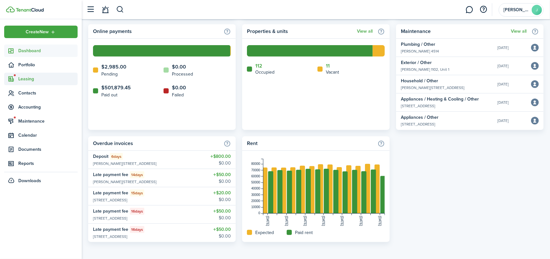
click at [29, 76] on span "Leasing" at bounding box center [47, 79] width 59 height 7
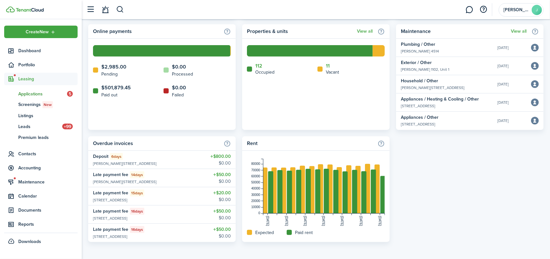
click at [38, 95] on span "Applications" at bounding box center [42, 94] width 49 height 7
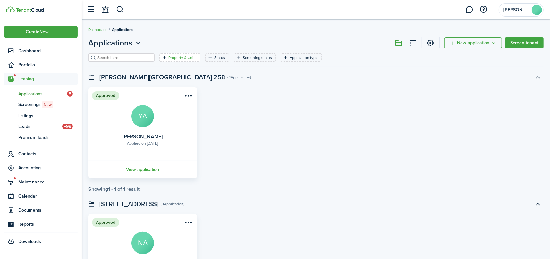
click at [173, 55] on filter-tag-label "Property & Units" at bounding box center [182, 58] width 28 height 6
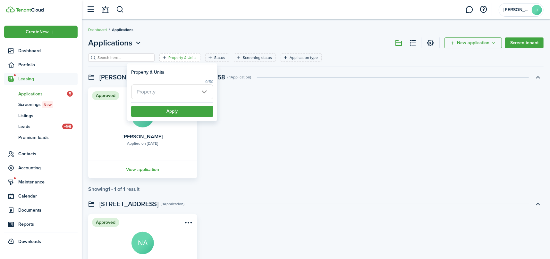
click at [175, 92] on span "Property" at bounding box center [171, 92] width 81 height 14
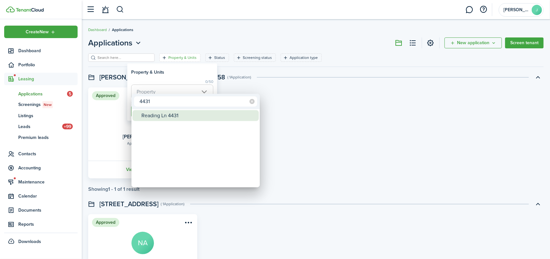
type input "4431"
click at [166, 114] on div "Reading Ln 4431" at bounding box center [198, 115] width 114 height 11
type input "Reading Ln 4431"
click at [178, 69] on div at bounding box center [275, 130] width 653 height 362
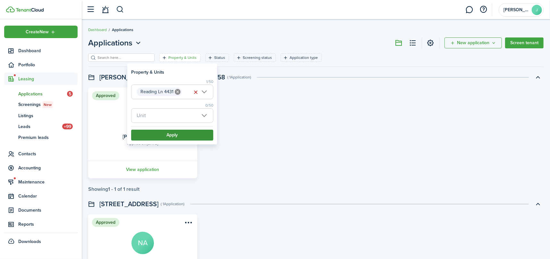
click at [173, 134] on button "Apply" at bounding box center [172, 135] width 82 height 11
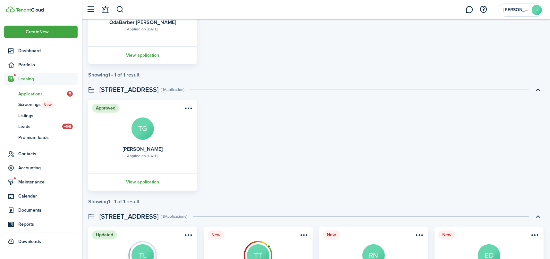
scroll to position [257, 0]
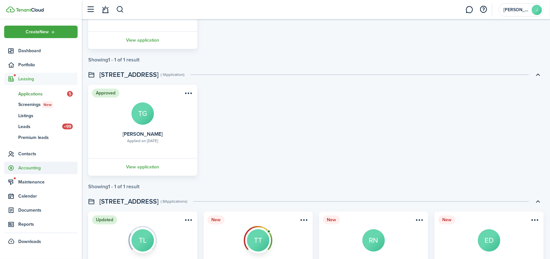
click at [26, 166] on span "Accounting" at bounding box center [47, 168] width 59 height 7
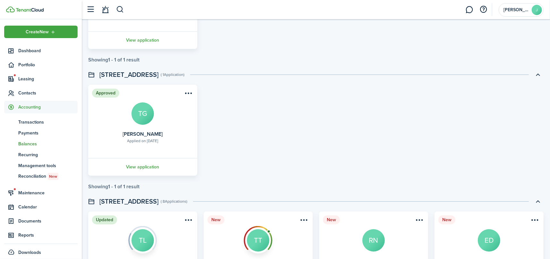
click at [24, 144] on span "Balances" at bounding box center [47, 144] width 59 height 7
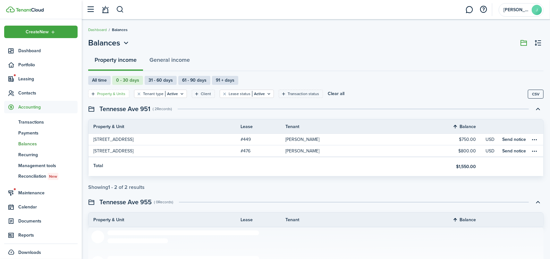
click at [114, 92] on filter-tag-label "Property & Units" at bounding box center [111, 94] width 28 height 6
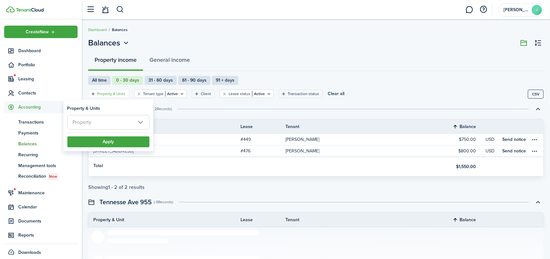
click at [111, 125] on span "Property" at bounding box center [108, 122] width 81 height 14
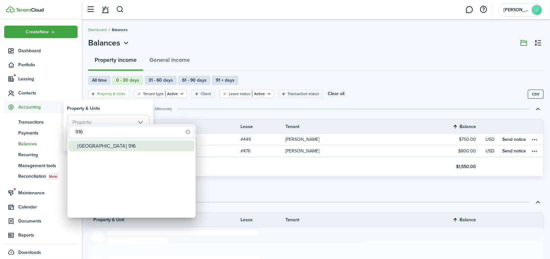
type input "916"
click at [103, 148] on div "[GEOGRAPHIC_DATA] 916" at bounding box center [134, 146] width 114 height 11
type input "[GEOGRAPHIC_DATA] 916"
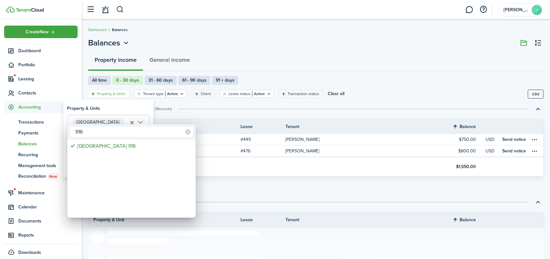
click at [117, 107] on div at bounding box center [275, 130] width 653 height 362
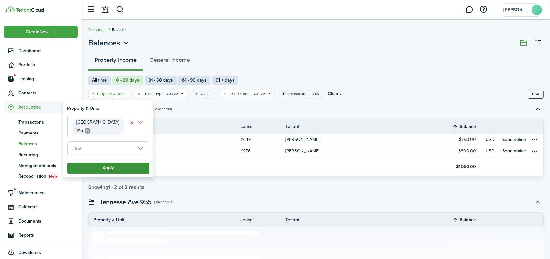
click at [113, 163] on button "Apply" at bounding box center [108, 168] width 82 height 11
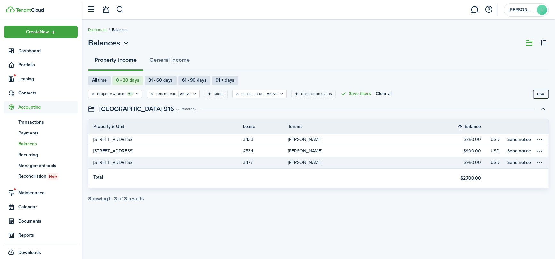
click at [303, 163] on table-profile-info-text "[PERSON_NAME]" at bounding box center [305, 162] width 34 height 5
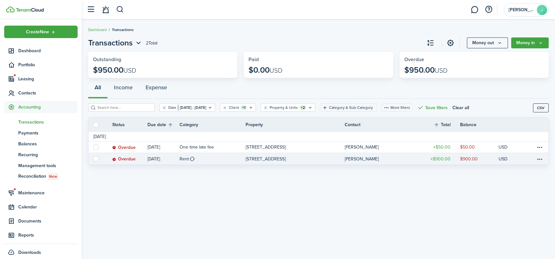
click at [369, 160] on table-profile-info-text "[PERSON_NAME]" at bounding box center [362, 159] width 34 height 5
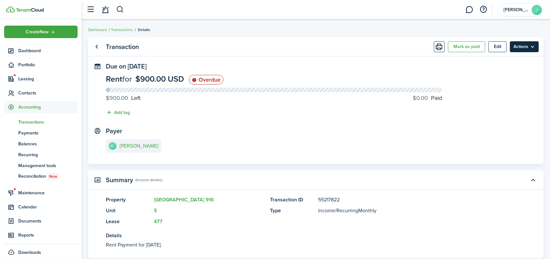
click at [526, 52] on menu-btn "Actions" at bounding box center [524, 46] width 29 height 11
click at [97, 46] on link "Go back" at bounding box center [96, 46] width 11 height 11
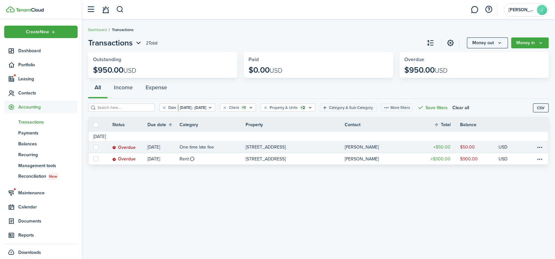
click at [352, 145] on table-profile-info-text "[PERSON_NAME]" at bounding box center [362, 147] width 34 height 5
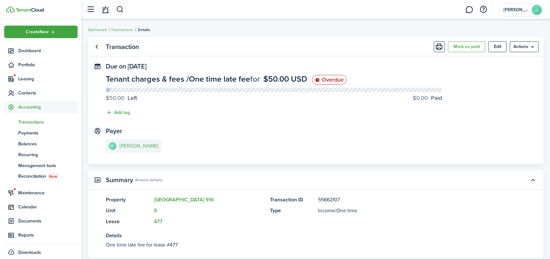
click at [150, 142] on link "[PERSON_NAME]" at bounding box center [133, 145] width 55 height 13
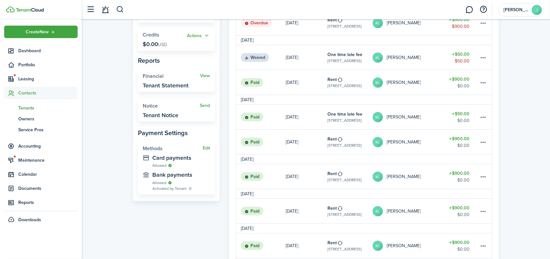
scroll to position [192, 0]
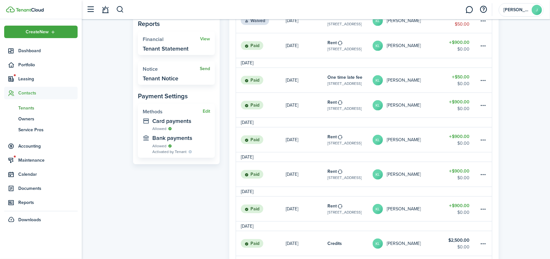
click at [204, 68] on link "Send" at bounding box center [205, 68] width 10 height 5
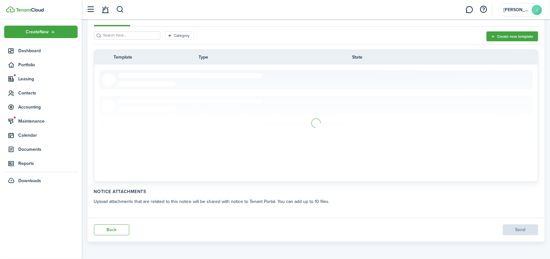
scroll to position [128, 0]
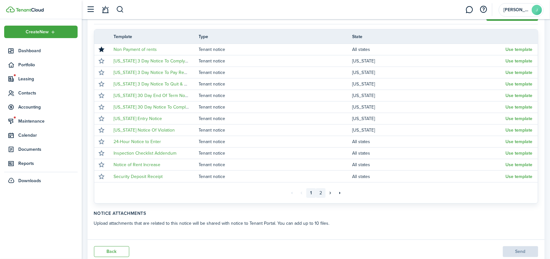
click at [321, 193] on link "2" at bounding box center [321, 194] width 10 height 10
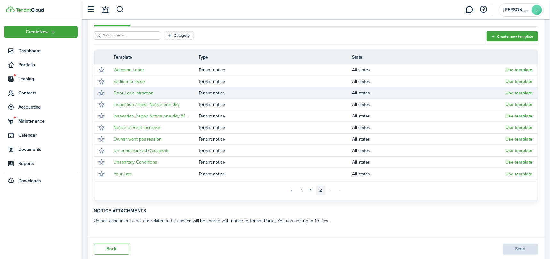
scroll to position [127, 0]
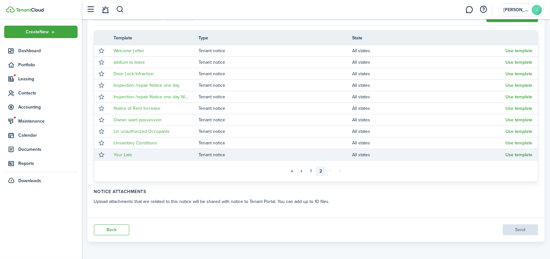
click at [517, 155] on button "Use template" at bounding box center [519, 155] width 27 height 5
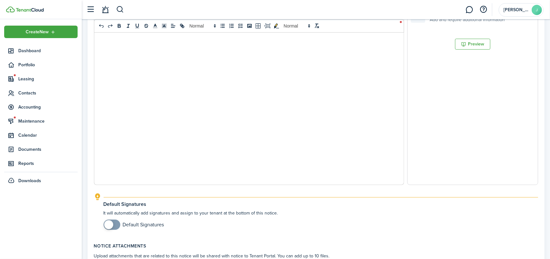
scroll to position [306, 0]
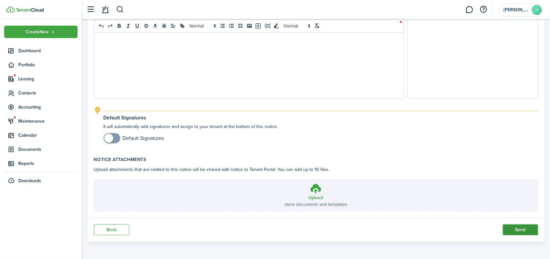
click at [522, 228] on button "Send" at bounding box center [520, 230] width 35 height 11
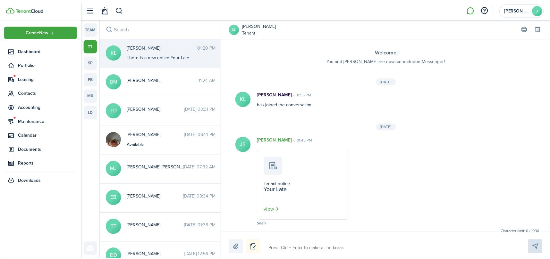
scroll to position [478, 0]
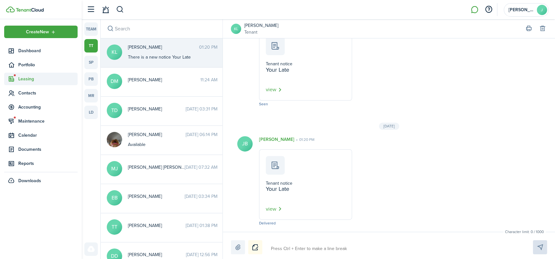
click at [13, 79] on icon at bounding box center [11, 79] width 7 height 6
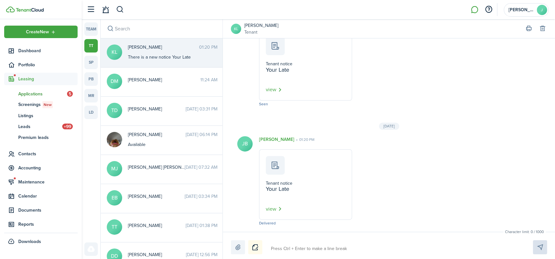
click at [29, 91] on span "Applications" at bounding box center [42, 94] width 49 height 7
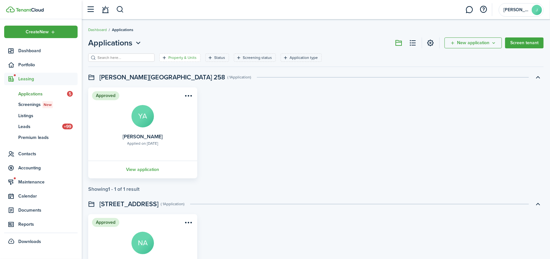
click at [168, 58] on filter-tag-label "Property & Units" at bounding box center [182, 58] width 28 height 6
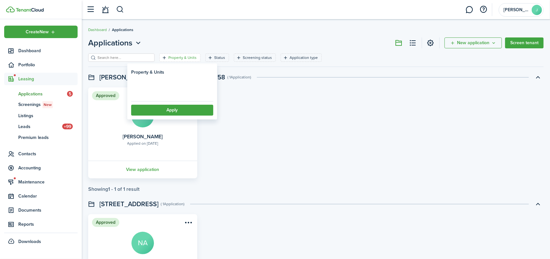
click at [169, 93] on loading-skeleton at bounding box center [172, 91] width 82 height 14
click at [178, 92] on span "Property" at bounding box center [171, 92] width 81 height 14
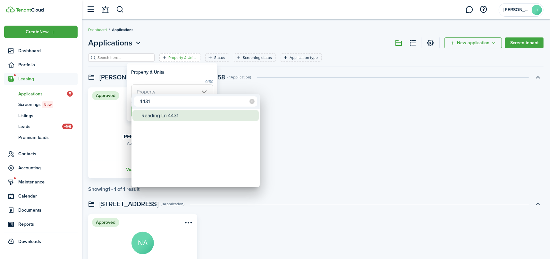
type input "4431"
click at [178, 110] on div "Reading Ln 4431" at bounding box center [198, 115] width 114 height 11
type input "Reading Ln 4431"
click at [183, 72] on div at bounding box center [275, 130] width 653 height 362
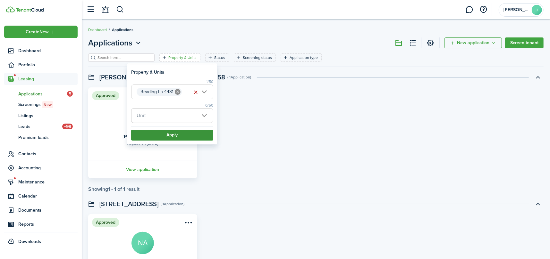
click at [181, 140] on button "Apply" at bounding box center [172, 135] width 82 height 11
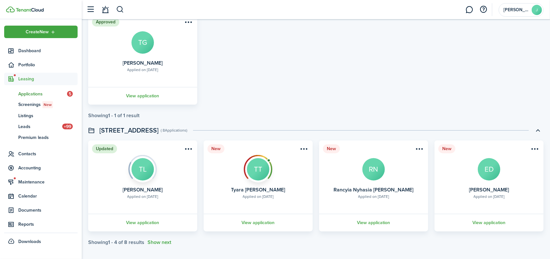
scroll to position [331, 0]
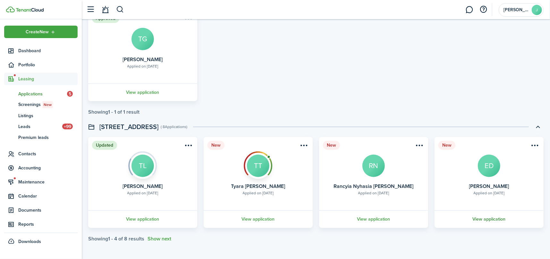
click at [490, 218] on link "View application" at bounding box center [489, 220] width 111 height 18
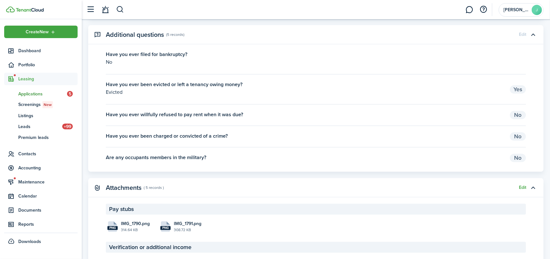
scroll to position [1122, 0]
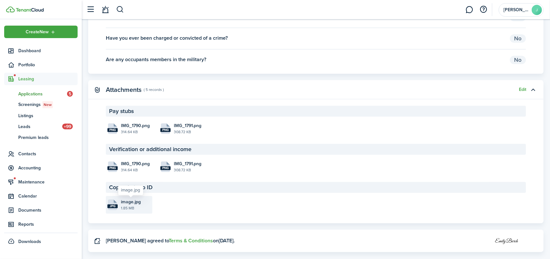
click at [126, 204] on span "image.jpg" at bounding box center [131, 202] width 20 height 7
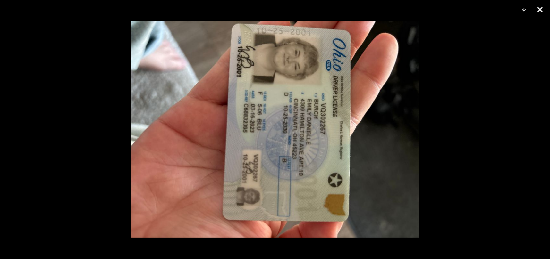
click at [539, 9] on button "Close" at bounding box center [540, 9] width 16 height 19
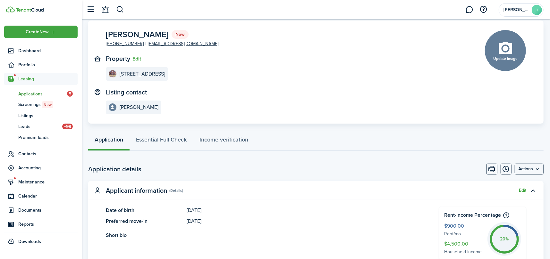
scroll to position [32, 0]
click at [532, 170] on menu-btn "Actions" at bounding box center [529, 169] width 29 height 11
click at [260, 97] on application-view-listing-contact "Listing contact [PERSON_NAME]" at bounding box center [286, 102] width 360 height 26
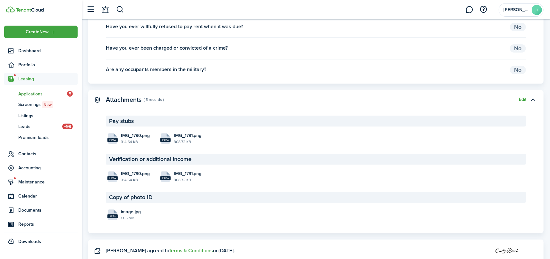
scroll to position [1113, 0]
click at [124, 213] on span "image.jpg" at bounding box center [131, 211] width 20 height 7
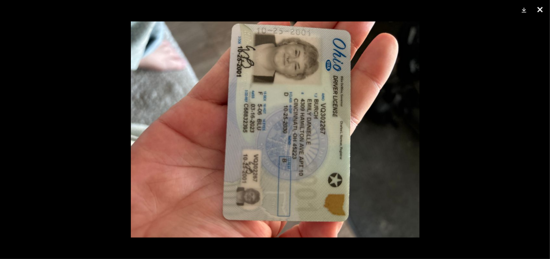
click at [538, 8] on button "Close" at bounding box center [540, 9] width 16 height 19
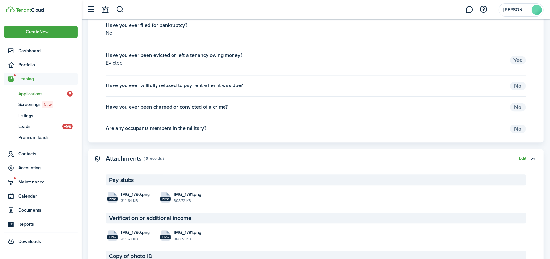
scroll to position [1049, 0]
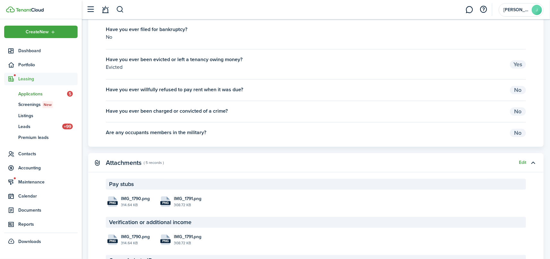
click at [200, 57] on p "Have you ever been evicted or left a tenancy owing money?" at bounding box center [305, 60] width 398 height 8
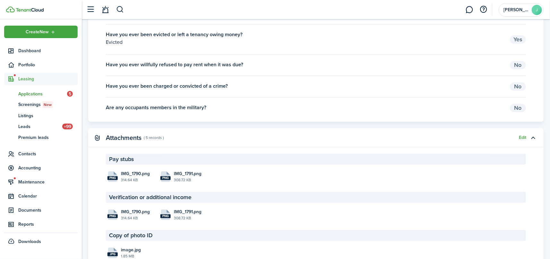
scroll to position [1113, 0]
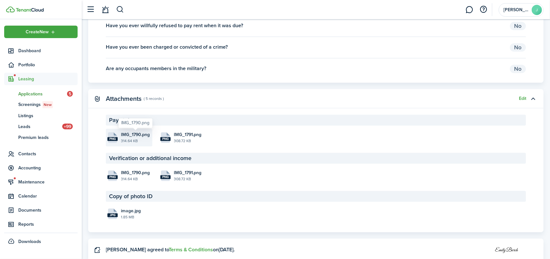
click at [121, 132] on span "IMG_1790.png" at bounding box center [135, 134] width 29 height 7
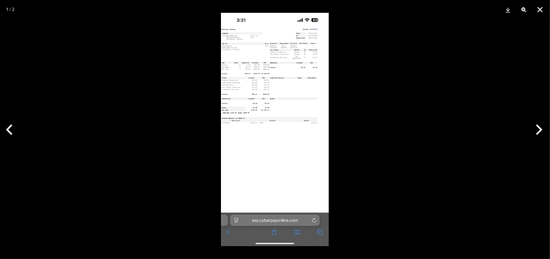
click at [537, 129] on button "Next" at bounding box center [538, 130] width 24 height 32
click at [542, 128] on button "Next" at bounding box center [538, 130] width 24 height 32
click at [537, 130] on button "Next" at bounding box center [538, 130] width 24 height 32
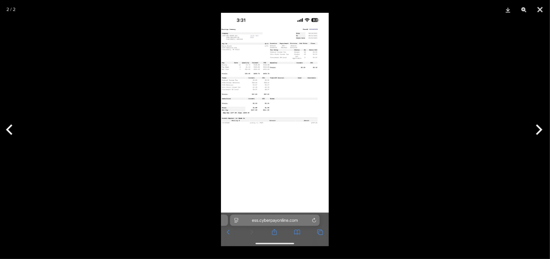
click at [537, 130] on button "Next" at bounding box center [538, 130] width 24 height 32
click at [7, 128] on button "Previous" at bounding box center [12, 130] width 24 height 32
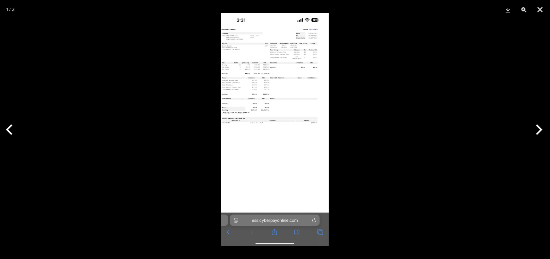
click at [7, 128] on button "Previous" at bounding box center [12, 130] width 24 height 32
click at [538, 10] on button "Close" at bounding box center [540, 9] width 16 height 19
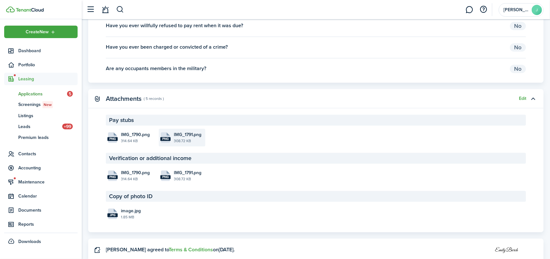
click at [188, 140] on file-size "308.72 KB" at bounding box center [189, 141] width 30 height 6
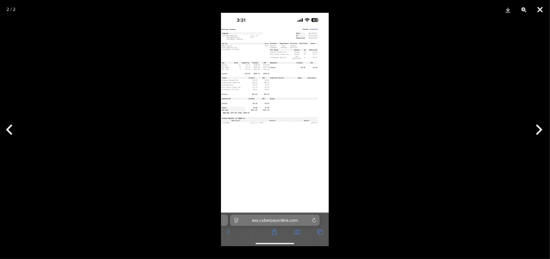
click at [539, 11] on button "Close" at bounding box center [540, 9] width 16 height 19
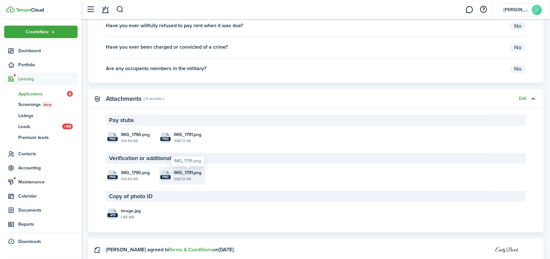
click at [183, 174] on span "IMG_1791.png" at bounding box center [188, 173] width 28 height 7
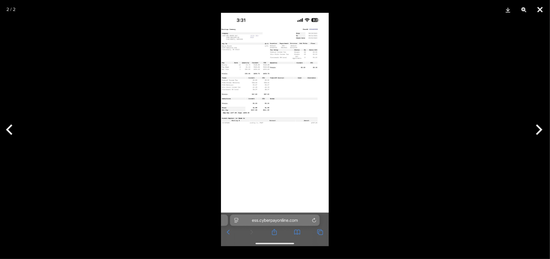
click at [541, 6] on button "Close" at bounding box center [540, 9] width 16 height 19
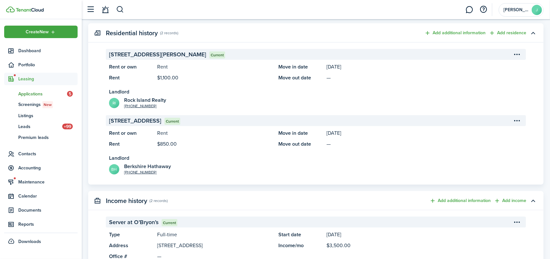
scroll to position [472, 0]
drag, startPoint x: 216, startPoint y: 55, endPoint x: 107, endPoint y: 52, distance: 108.7
click at [107, 52] on panel-main-section-header "[STREET_ADDRESS][PERSON_NAME] Current" at bounding box center [316, 54] width 420 height 11
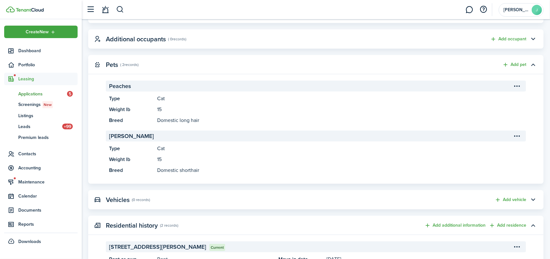
scroll to position [0, 0]
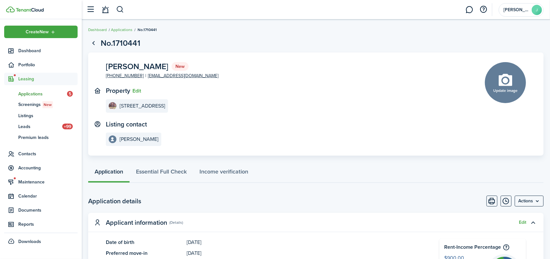
click at [164, 65] on span "[PERSON_NAME]" at bounding box center [137, 67] width 63 height 8
copy span "[PERSON_NAME]"
click at [109, 66] on span "[PERSON_NAME]" at bounding box center [137, 67] width 63 height 8
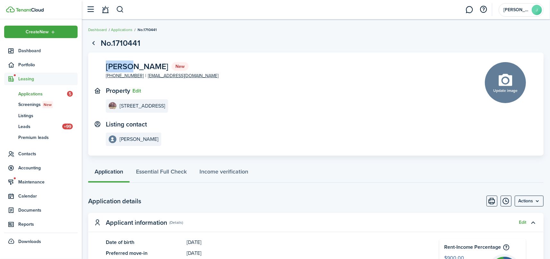
copy span "[PERSON_NAME]"
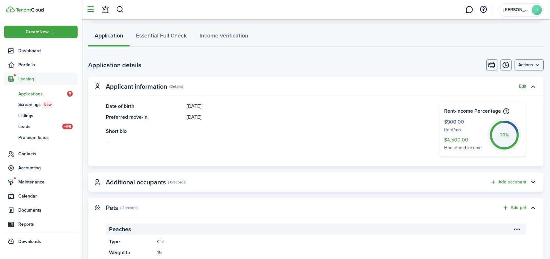
scroll to position [128, 0]
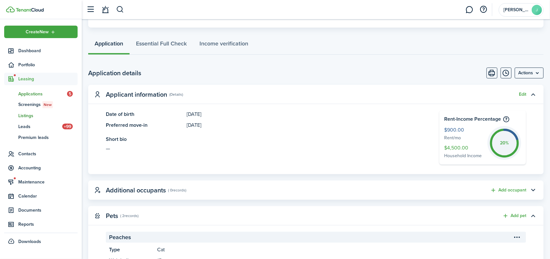
click at [27, 116] on span "Listings" at bounding box center [47, 116] width 59 height 7
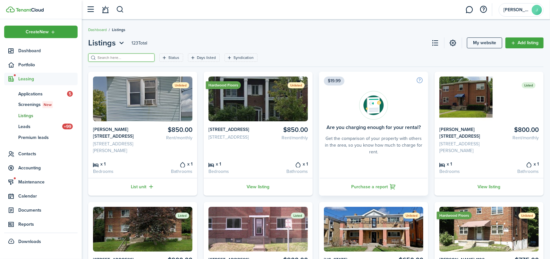
click at [119, 57] on input "search" at bounding box center [124, 58] width 56 height 6
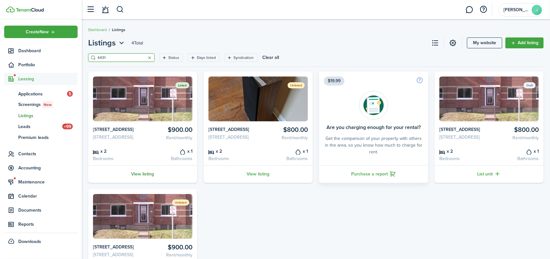
type input "4431"
click at [144, 183] on link "View listing" at bounding box center [142, 174] width 109 height 18
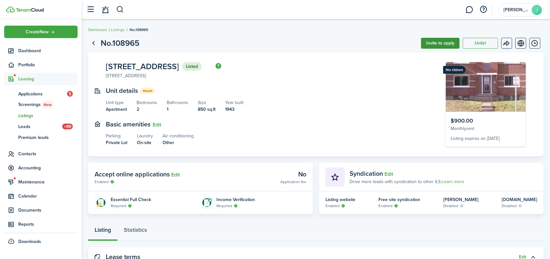
click at [443, 43] on button "Invite to apply" at bounding box center [440, 43] width 38 height 11
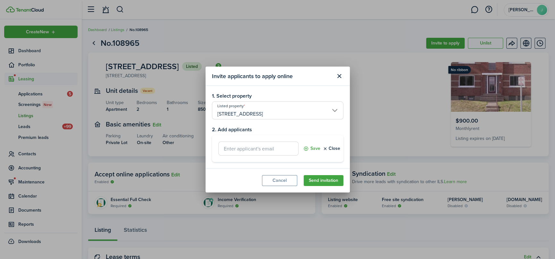
click at [240, 144] on input "text" at bounding box center [258, 149] width 80 height 14
paste input "[EMAIL_ADDRESS][DOMAIN_NAME]"
type input "[EMAIL_ADDRESS][DOMAIN_NAME]"
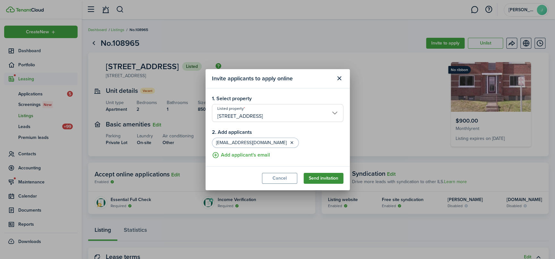
click at [332, 180] on button "Send invitation" at bounding box center [324, 178] width 40 height 11
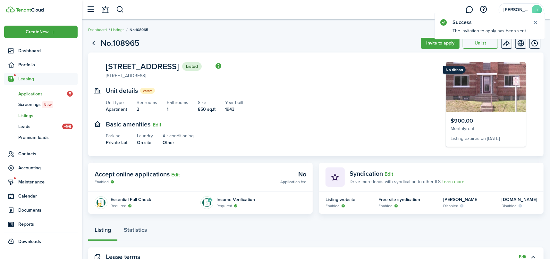
click at [44, 91] on span "Applications" at bounding box center [42, 94] width 49 height 7
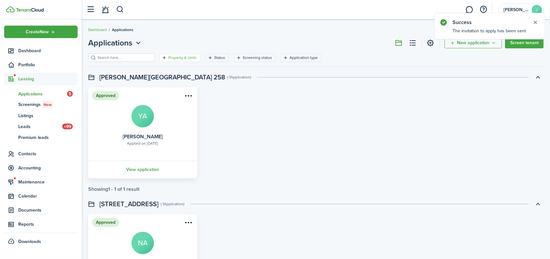
click at [179, 58] on filter-tag-label "Property & Units" at bounding box center [182, 58] width 28 height 6
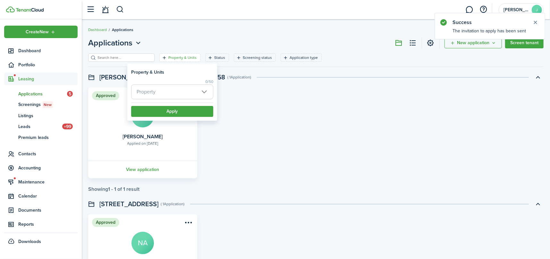
click at [173, 89] on span "Property" at bounding box center [171, 92] width 81 height 14
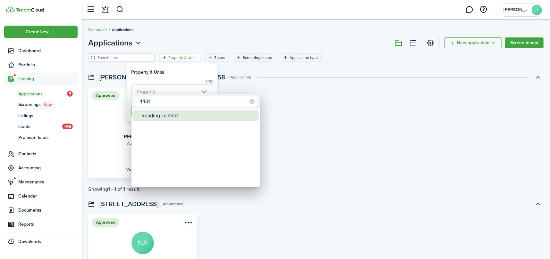
type input "4431"
click at [165, 114] on div "Reading Ln 4431" at bounding box center [198, 115] width 114 height 11
type input "Reading Ln 4431"
click at [179, 77] on div at bounding box center [275, 130] width 653 height 362
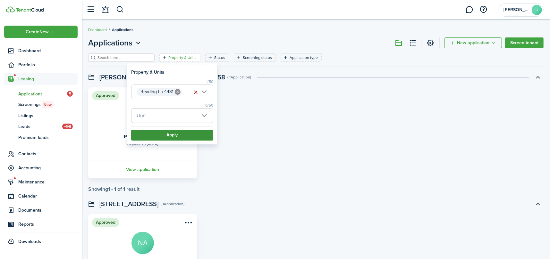
click at [186, 132] on button "Apply" at bounding box center [172, 135] width 82 height 11
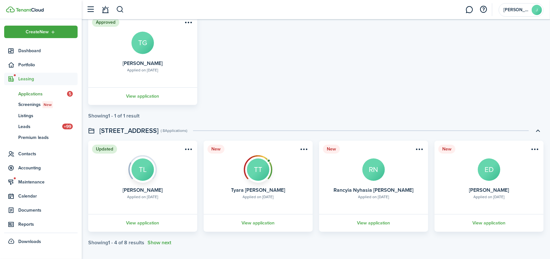
scroll to position [331, 0]
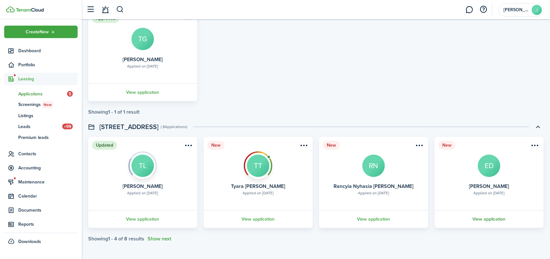
click at [488, 219] on link "View application" at bounding box center [489, 220] width 111 height 18
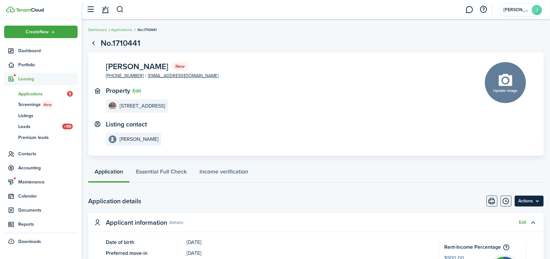
click at [536, 205] on menu-btn "Actions" at bounding box center [529, 201] width 29 height 11
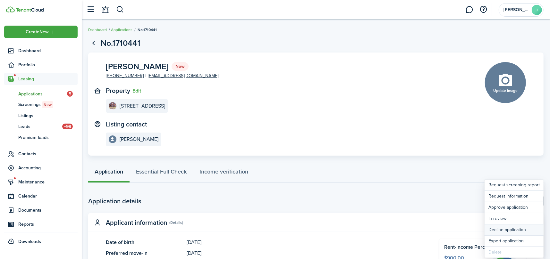
click at [507, 228] on button "Decline application" at bounding box center [514, 230] width 59 height 11
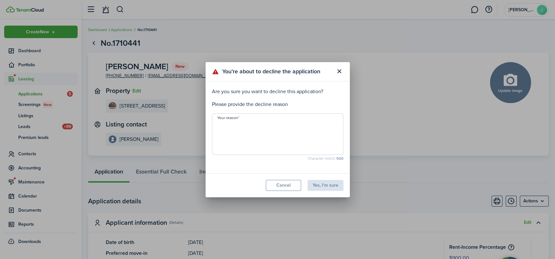
click at [248, 144] on textarea "Your reason" at bounding box center [277, 136] width 131 height 31
type textarea "cats"
click at [317, 185] on button "Yes, I'm sure" at bounding box center [326, 185] width 36 height 11
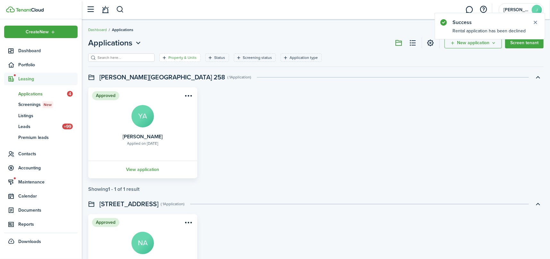
click at [168, 58] on filter-tag-label "Property & Units" at bounding box center [182, 58] width 28 height 6
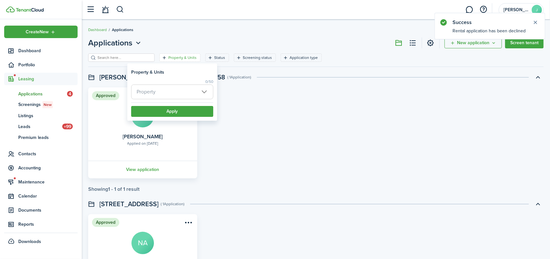
click at [170, 89] on span "Property" at bounding box center [171, 92] width 81 height 14
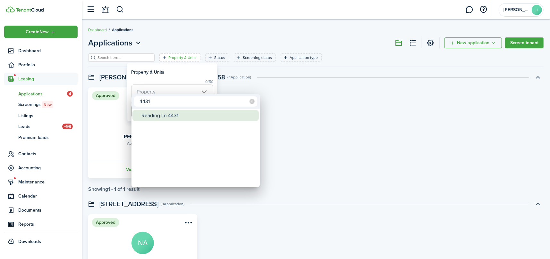
type input "4431"
click at [168, 115] on div "Reading Ln 4431" at bounding box center [198, 115] width 114 height 11
type input "Reading Ln 4431"
click at [285, 100] on div at bounding box center [275, 130] width 653 height 362
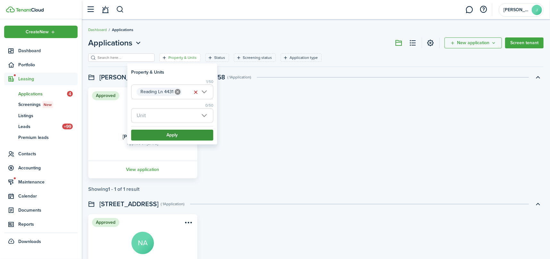
click at [162, 133] on button "Apply" at bounding box center [172, 135] width 82 height 11
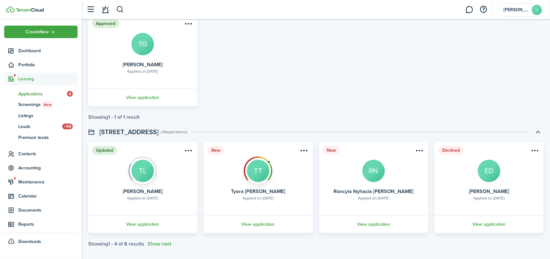
scroll to position [331, 0]
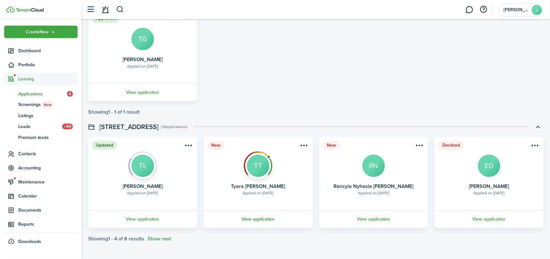
click at [251, 219] on link "View application" at bounding box center [258, 220] width 111 height 18
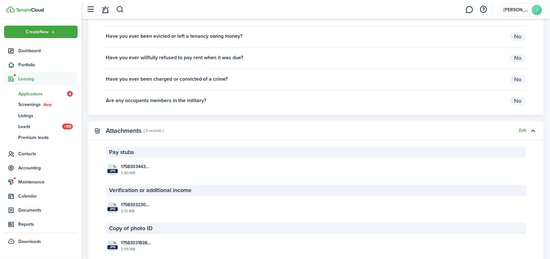
scroll to position [962, 0]
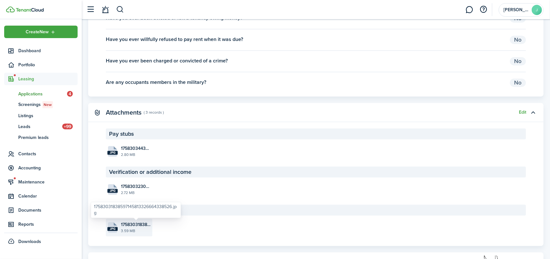
click at [137, 224] on span "17583031838597145813326664338526.jpg" at bounding box center [136, 225] width 30 height 7
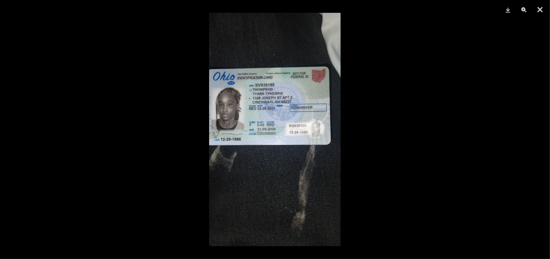
click at [475, 125] on div at bounding box center [275, 129] width 550 height 259
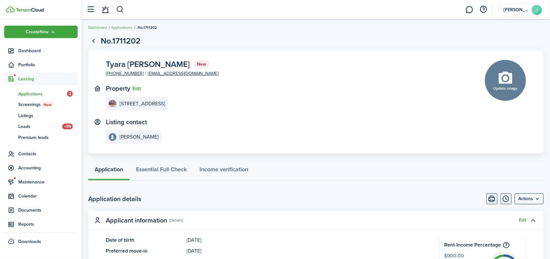
scroll to position [0, 0]
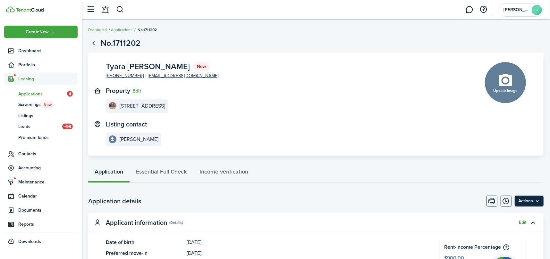
click at [526, 199] on menu-btn "Actions" at bounding box center [529, 201] width 29 height 11
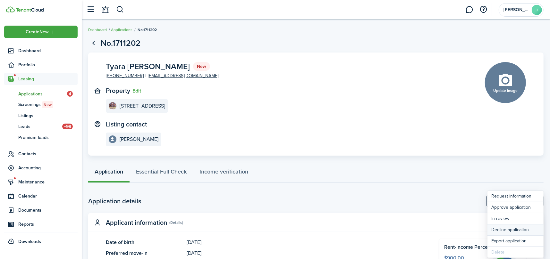
click at [505, 229] on button "Decline application" at bounding box center [515, 230] width 56 height 11
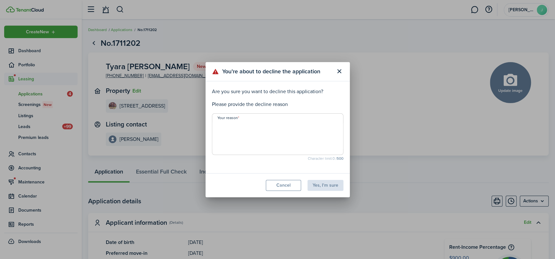
click at [254, 129] on textarea "Your reason" at bounding box center [277, 136] width 131 height 31
type textarea "lack of income must make three times the rent"
click at [327, 189] on button "Yes, I'm sure" at bounding box center [326, 185] width 36 height 11
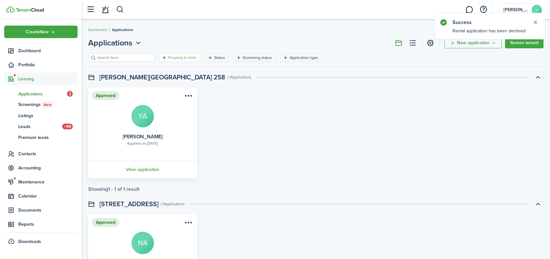
click at [183, 60] on div "Property & Units" at bounding box center [183, 58] width 30 height 6
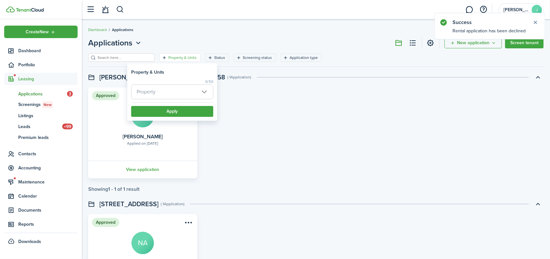
click at [186, 92] on span "Property" at bounding box center [171, 92] width 81 height 14
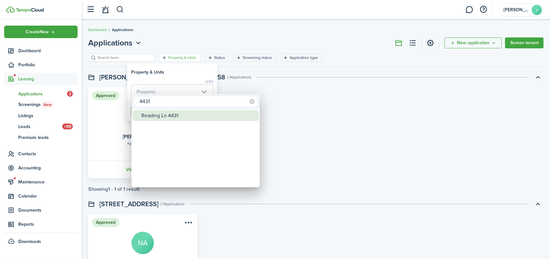
type input "4431"
click at [186, 116] on div "Reading Ln 4431" at bounding box center [198, 115] width 114 height 11
type input "Reading Ln 4431"
click at [185, 63] on div at bounding box center [275, 130] width 653 height 362
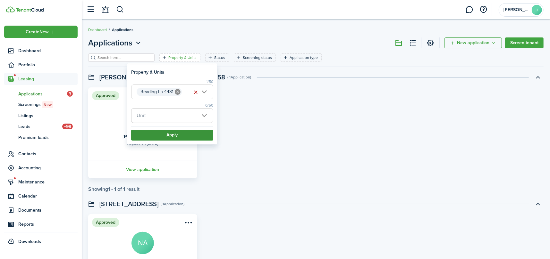
click at [181, 138] on button "Apply" at bounding box center [172, 135] width 82 height 11
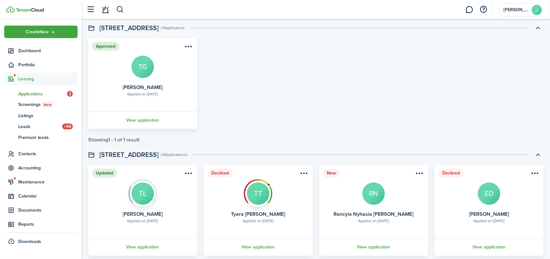
scroll to position [331, 0]
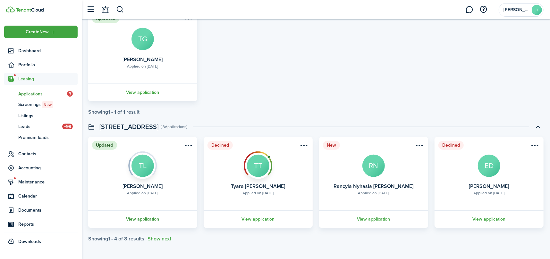
click at [143, 216] on link "View application" at bounding box center [142, 220] width 111 height 18
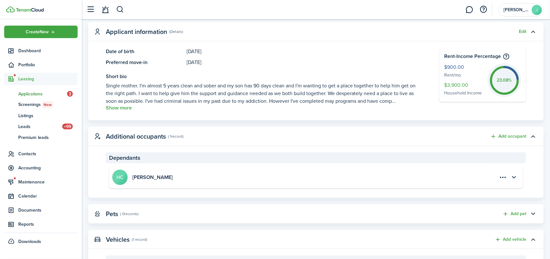
scroll to position [192, 0]
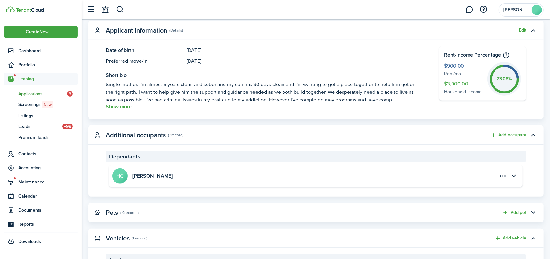
click at [113, 108] on button "Show more" at bounding box center [119, 107] width 26 height 6
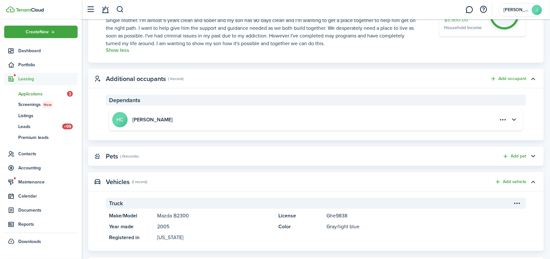
scroll to position [289, 0]
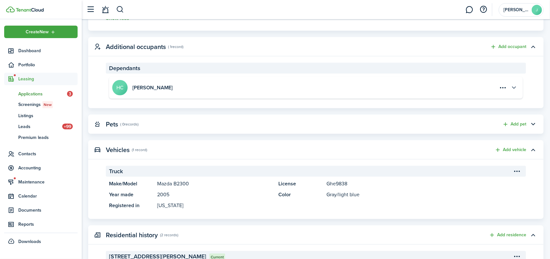
click at [515, 88] on button "button" at bounding box center [514, 87] width 11 height 11
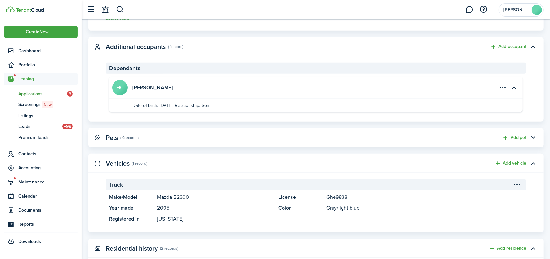
click at [355, 85] on accordion-header "[PERSON_NAME]" at bounding box center [310, 87] width 396 height 15
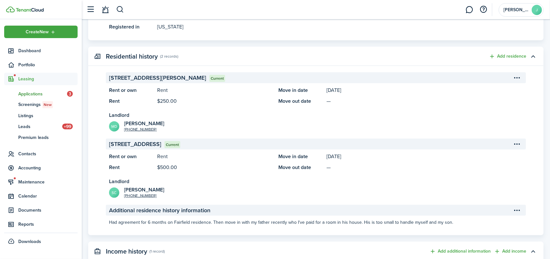
scroll to position [449, 0]
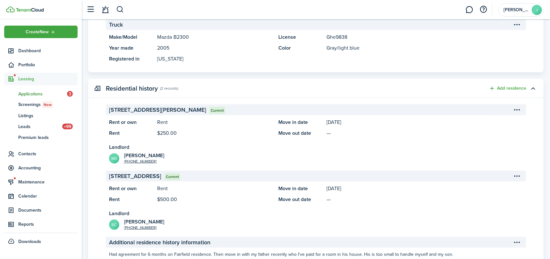
drag, startPoint x: 110, startPoint y: 110, endPoint x: 216, endPoint y: 110, distance: 106.8
click at [206, 110] on span "[STREET_ADDRESS][PERSON_NAME]" at bounding box center [157, 110] width 97 height 9
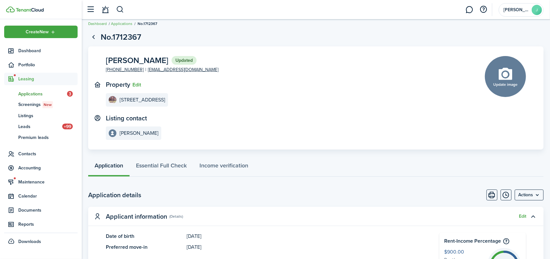
scroll to position [0, 0]
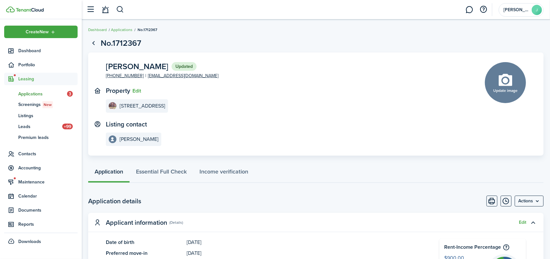
click at [163, 63] on span "[PERSON_NAME]" at bounding box center [137, 67] width 63 height 8
copy span "[PERSON_NAME]"
click at [125, 65] on span "[PERSON_NAME]" at bounding box center [137, 67] width 63 height 8
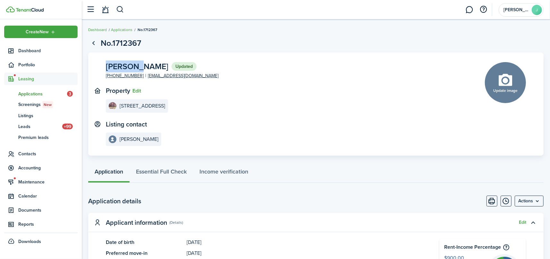
copy span "[PERSON_NAME]"
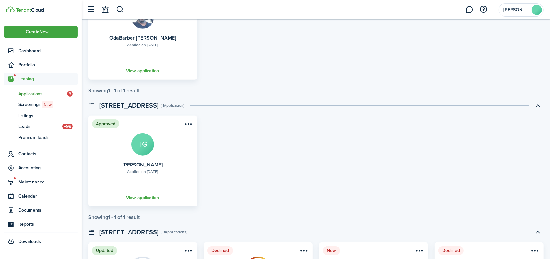
scroll to position [331, 0]
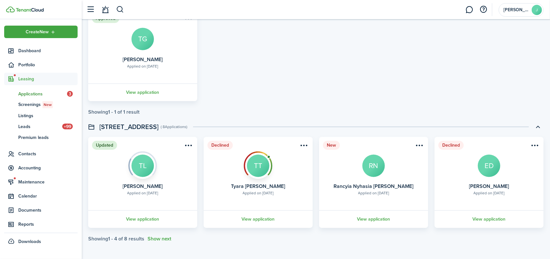
click at [371, 206] on card "New Applied on [DATE] Rancyia Nyhasia [PERSON_NAME] View application" at bounding box center [373, 182] width 109 height 91
click at [372, 217] on link "View application" at bounding box center [373, 220] width 111 height 18
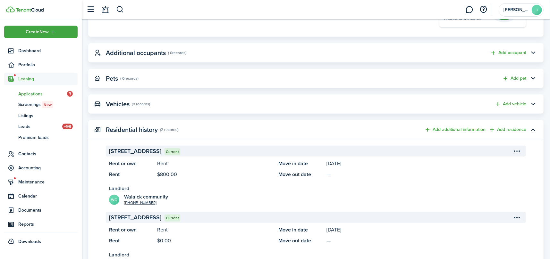
scroll to position [257, 0]
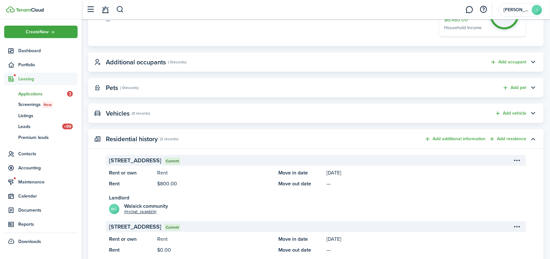
drag, startPoint x: 224, startPoint y: 157, endPoint x: 110, endPoint y: 157, distance: 114.2
click at [110, 157] on span "[STREET_ADDRESS]" at bounding box center [135, 160] width 52 height 9
copy span "[STREET_ADDRESS]"
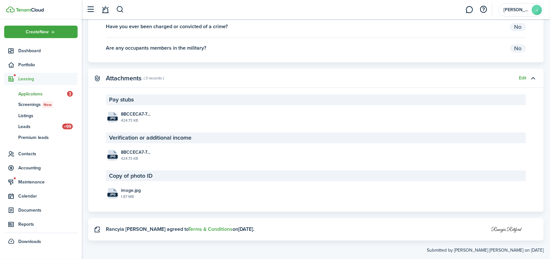
scroll to position [940, 0]
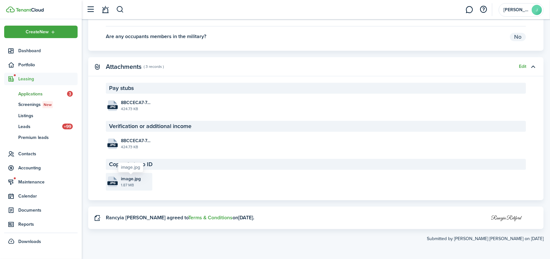
click at [125, 178] on span "image.jpg" at bounding box center [131, 179] width 20 height 7
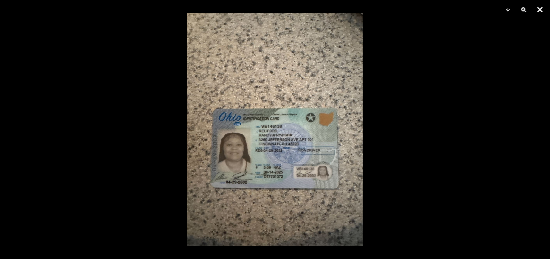
click at [542, 11] on button "Close" at bounding box center [540, 9] width 16 height 19
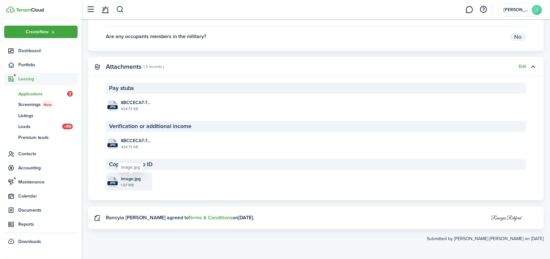
click at [125, 177] on span "image.jpg" at bounding box center [131, 179] width 20 height 7
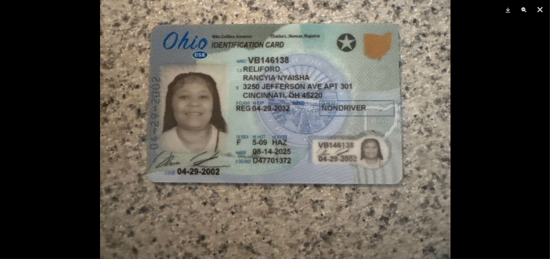
click at [303, 129] on img at bounding box center [275, 67] width 350 height 468
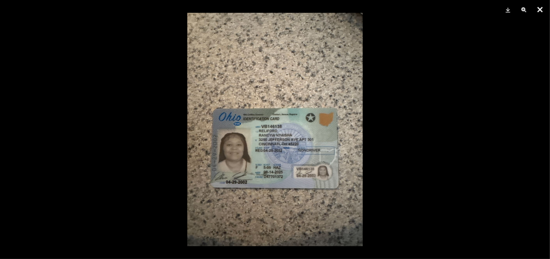
click at [543, 6] on button "Close" at bounding box center [540, 9] width 16 height 19
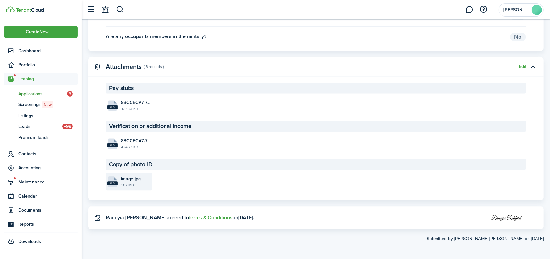
click at [127, 179] on span "image.jpg" at bounding box center [131, 179] width 20 height 7
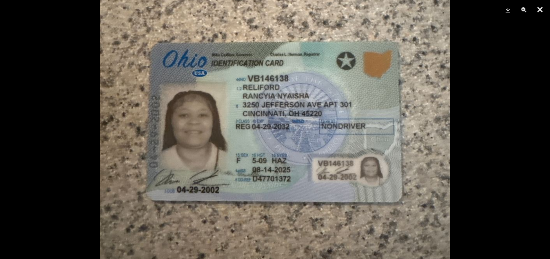
click at [540, 8] on button "Close" at bounding box center [540, 9] width 16 height 19
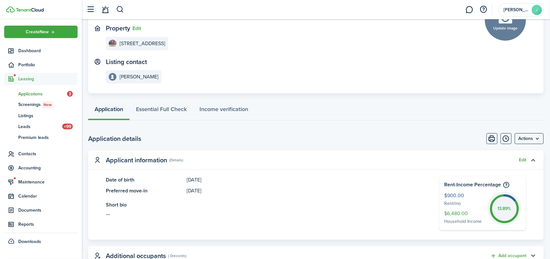
scroll to position [42, 0]
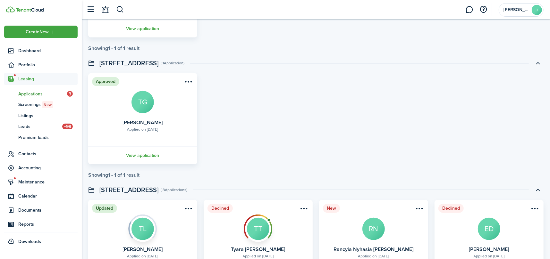
scroll to position [331, 0]
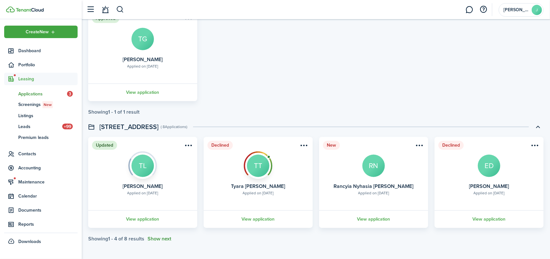
click at [163, 240] on button "Show next" at bounding box center [160, 239] width 24 height 6
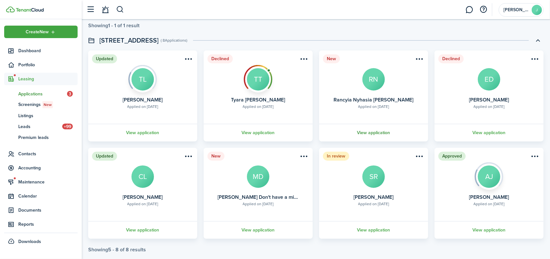
scroll to position [429, 0]
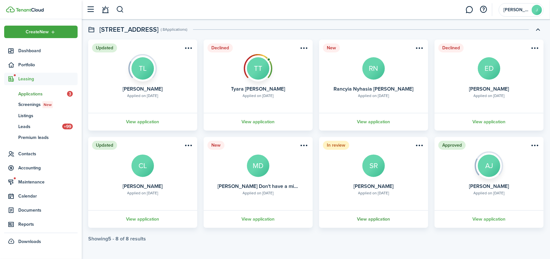
click at [366, 218] on link "View application" at bounding box center [373, 220] width 111 height 18
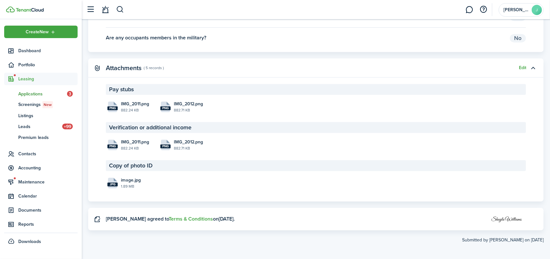
scroll to position [1001, 0]
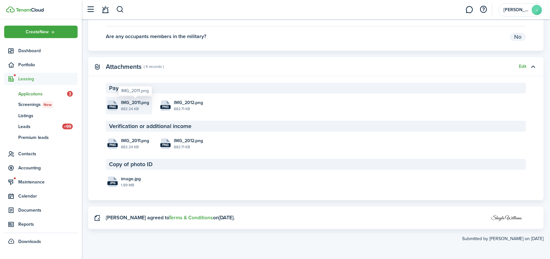
click at [131, 105] on span "IMG_2011.png" at bounding box center [135, 102] width 28 height 7
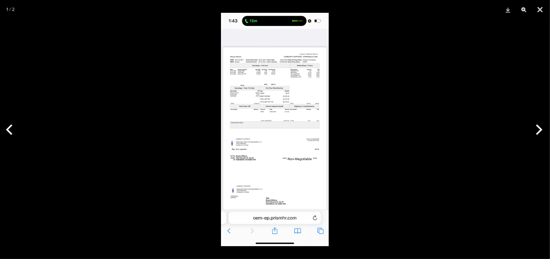
click at [536, 126] on button "Next" at bounding box center [538, 130] width 24 height 32
click at [267, 107] on img at bounding box center [275, 130] width 108 height 234
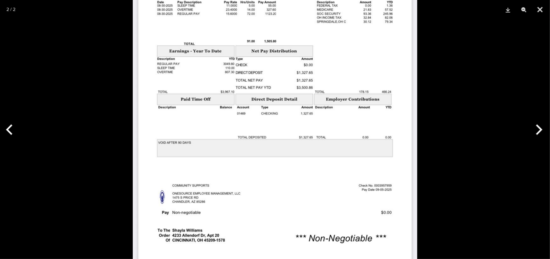
click at [215, 12] on img at bounding box center [275, 160] width 284 height 617
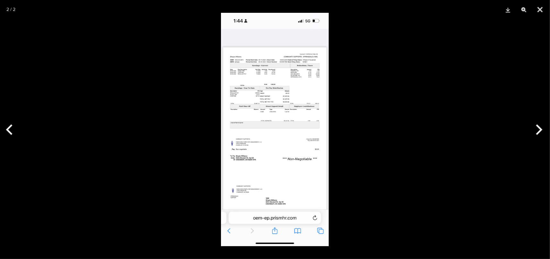
click at [241, 51] on img at bounding box center [275, 130] width 108 height 234
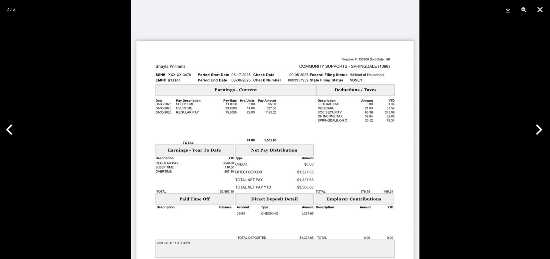
click at [538, 131] on button "Next" at bounding box center [538, 130] width 24 height 32
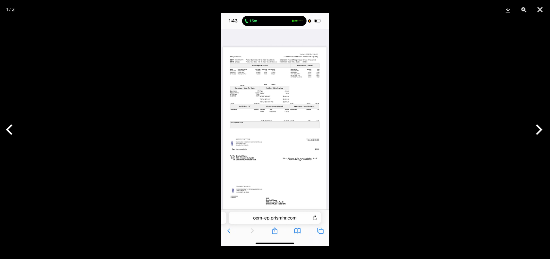
click at [280, 62] on img at bounding box center [275, 130] width 108 height 234
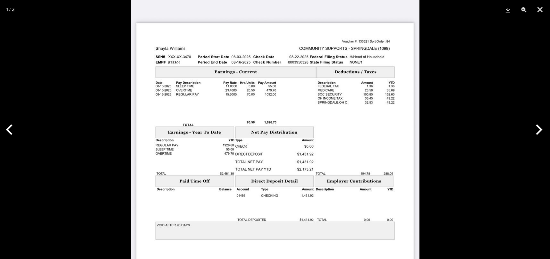
click at [9, 125] on button "Previous" at bounding box center [12, 130] width 24 height 32
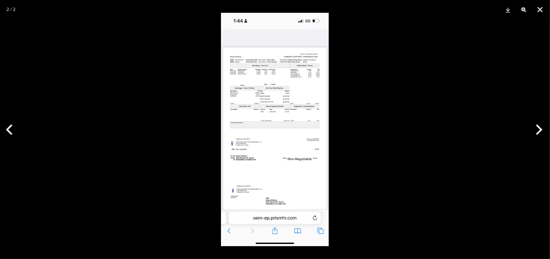
click at [256, 59] on img at bounding box center [275, 130] width 108 height 234
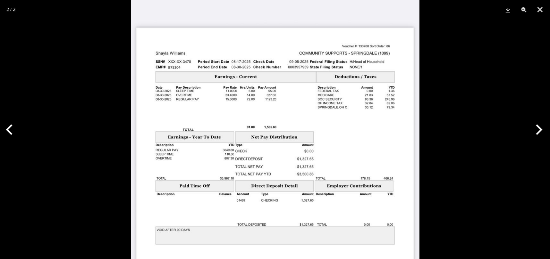
click at [13, 130] on button "Previous" at bounding box center [12, 130] width 24 height 32
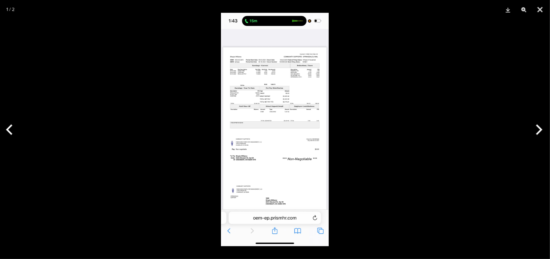
click at [291, 55] on img at bounding box center [275, 130] width 108 height 234
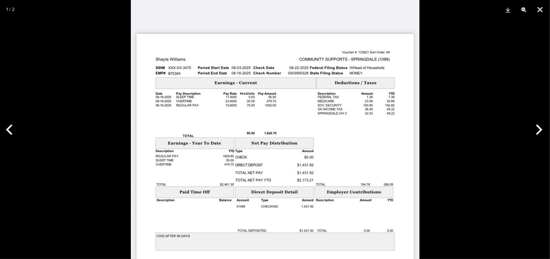
click at [540, 128] on button "Next" at bounding box center [538, 130] width 24 height 32
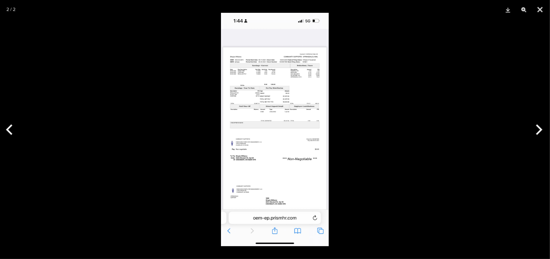
click at [540, 128] on button "Next" at bounding box center [538, 130] width 24 height 32
click at [542, 9] on button "Close" at bounding box center [540, 9] width 16 height 19
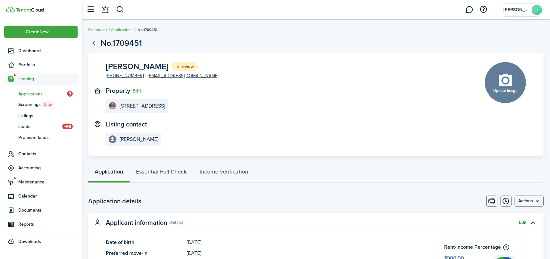
scroll to position [0, 0]
click at [26, 89] on link "ap Applications 3" at bounding box center [40, 94] width 73 height 11
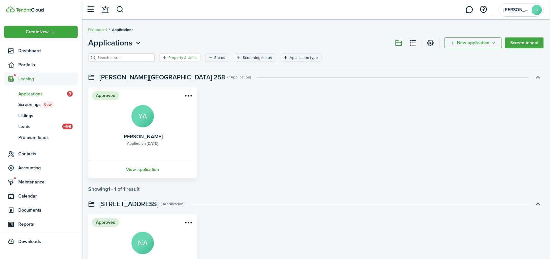
click at [169, 55] on filter-tag-label "Property & Units" at bounding box center [182, 58] width 28 height 6
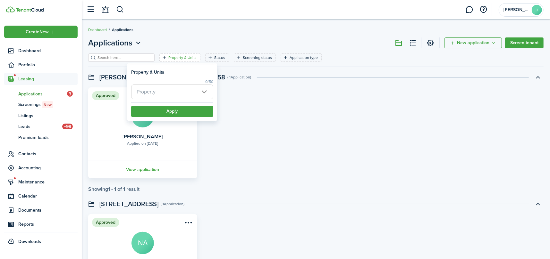
click at [181, 89] on span "Property" at bounding box center [171, 92] width 81 height 14
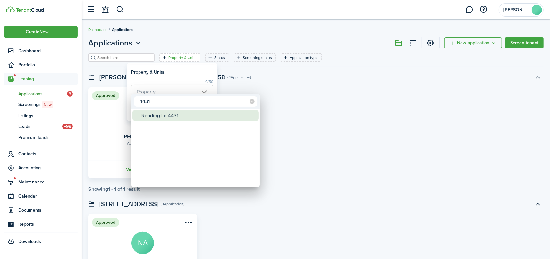
type input "4431"
click at [169, 115] on div "Reading Ln 4431" at bounding box center [198, 115] width 114 height 11
type input "Reading Ln 4431"
click at [179, 72] on div at bounding box center [275, 130] width 653 height 362
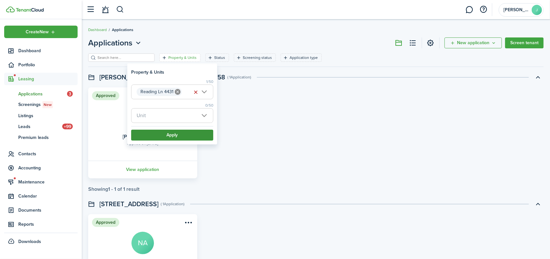
click at [176, 135] on button "Apply" at bounding box center [172, 135] width 82 height 11
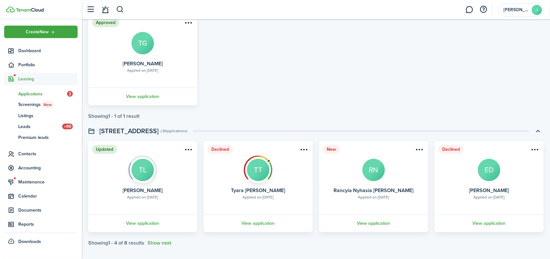
scroll to position [331, 0]
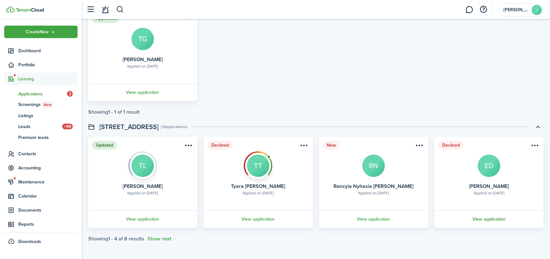
click at [509, 219] on link "View application" at bounding box center [489, 220] width 111 height 18
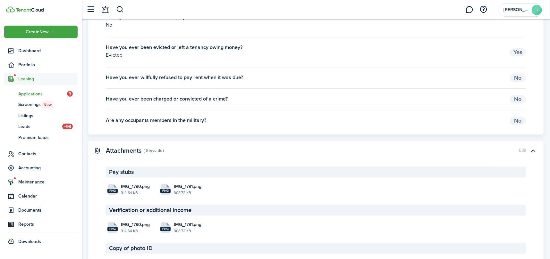
scroll to position [1145, 0]
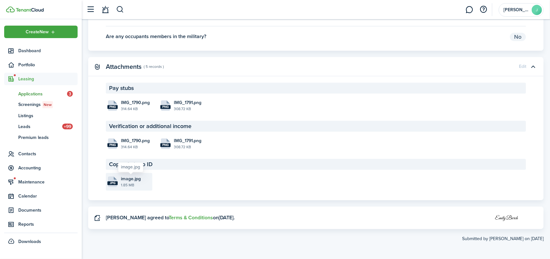
click at [126, 179] on span "image.jpg" at bounding box center [131, 179] width 20 height 7
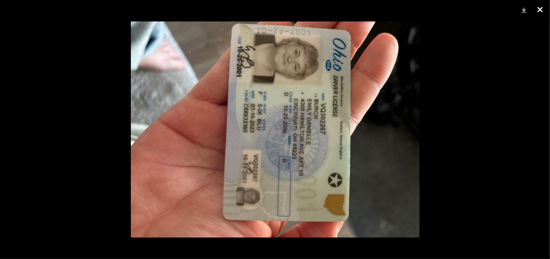
click at [540, 8] on button "Close" at bounding box center [540, 9] width 16 height 19
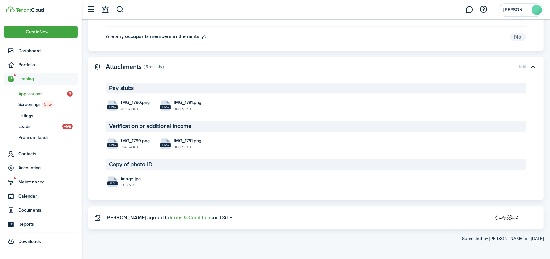
click at [26, 92] on span "Applications" at bounding box center [42, 94] width 49 height 7
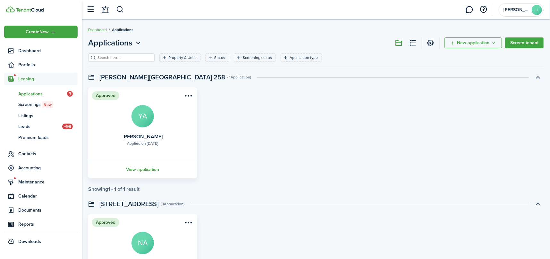
click at [172, 53] on header-page "Applications New application Screen tenant" at bounding box center [315, 45] width 455 height 16
click at [171, 59] on filter-tag-label "Property & Units" at bounding box center [182, 58] width 28 height 6
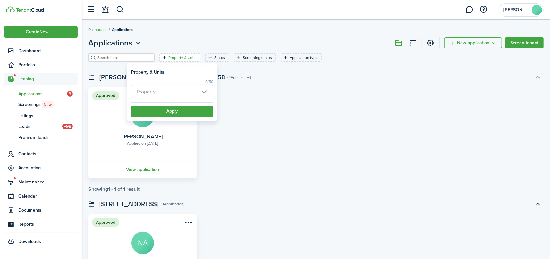
click at [169, 92] on span "Property" at bounding box center [171, 92] width 81 height 14
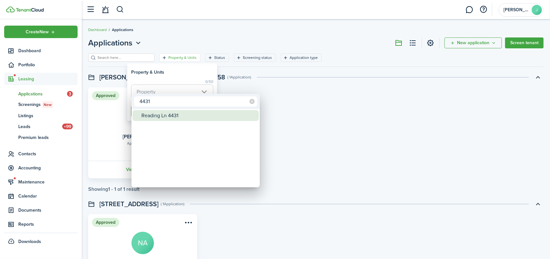
type input "4431"
click at [175, 114] on div "Reading Ln 4431" at bounding box center [198, 115] width 114 height 11
type input "Reading Ln 4431"
click at [197, 82] on div at bounding box center [275, 130] width 653 height 362
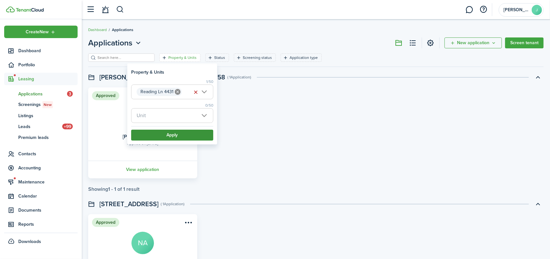
click at [189, 130] on button "Apply" at bounding box center [172, 135] width 82 height 11
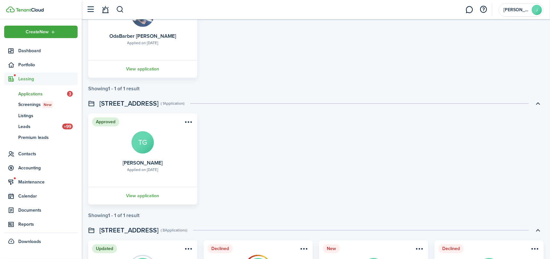
scroll to position [331, 0]
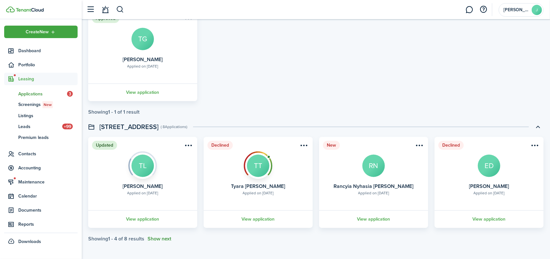
click at [164, 239] on button "Show next" at bounding box center [160, 239] width 24 height 6
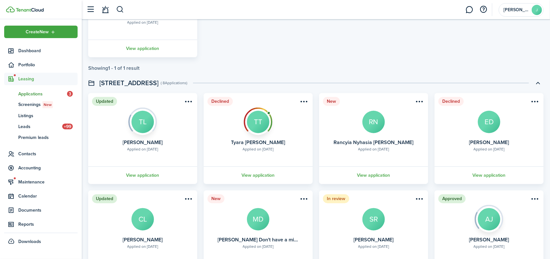
scroll to position [429, 0]
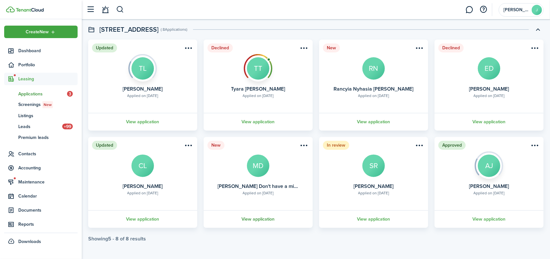
click at [256, 219] on link "View application" at bounding box center [258, 220] width 111 height 18
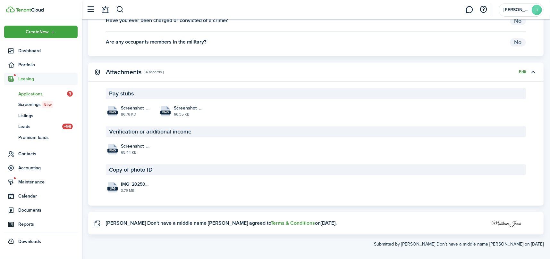
scroll to position [940, 0]
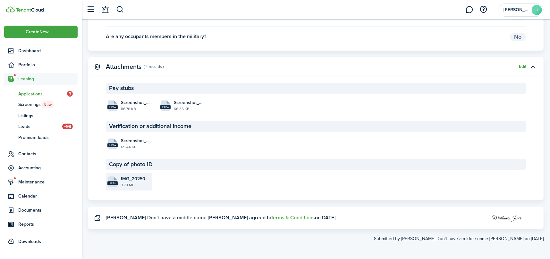
click at [107, 177] on file-icon "jpg" at bounding box center [112, 182] width 10 height 11
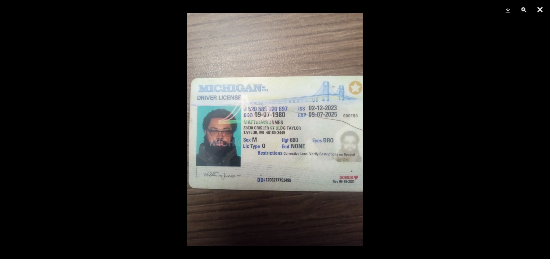
click at [544, 9] on button "Close" at bounding box center [540, 9] width 16 height 19
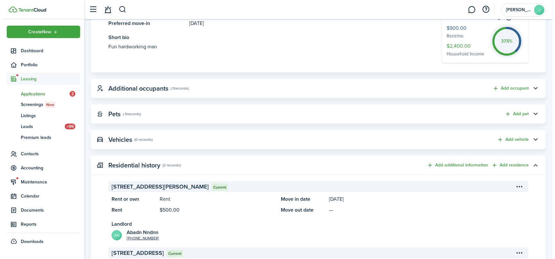
scroll to position [171, 0]
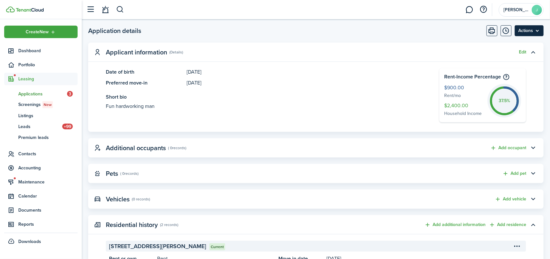
click at [533, 32] on menu-btn "Actions" at bounding box center [529, 30] width 29 height 11
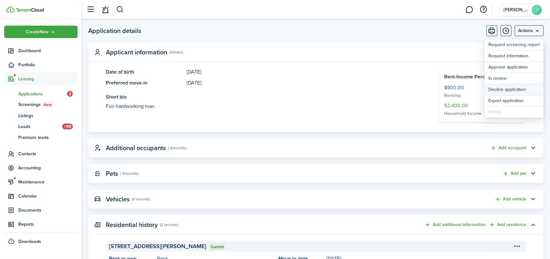
click at [517, 86] on button "Decline application" at bounding box center [514, 89] width 59 height 11
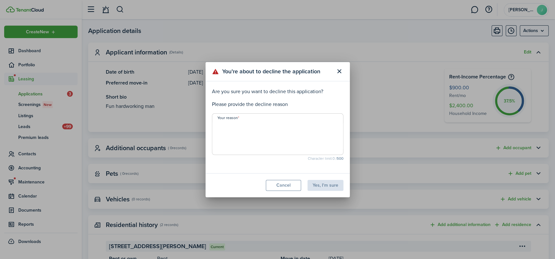
click at [259, 129] on textarea "Your reason" at bounding box center [277, 136] width 131 height 31
type textarea "..."
click at [322, 184] on button "Yes, I'm sure" at bounding box center [326, 185] width 36 height 11
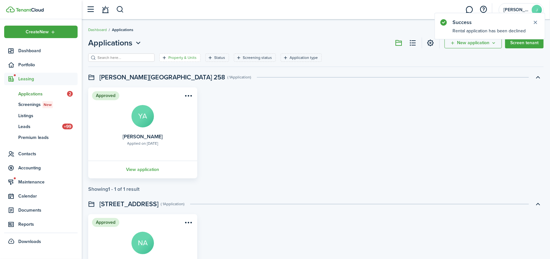
click at [170, 56] on filter-tag-label "Property & Units" at bounding box center [182, 58] width 28 height 6
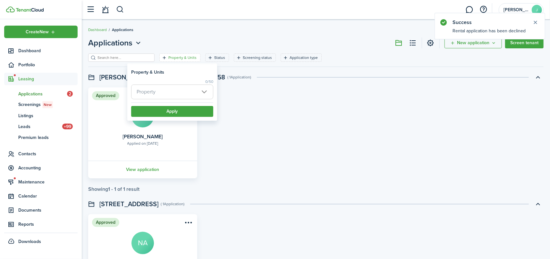
click at [175, 92] on span "Property" at bounding box center [171, 92] width 81 height 14
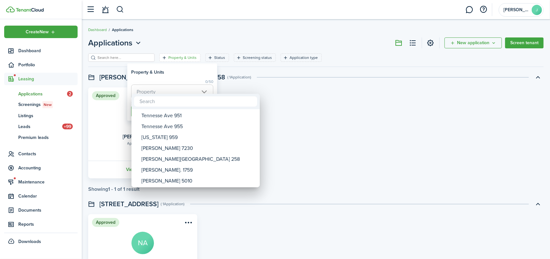
click at [155, 97] on input "text" at bounding box center [195, 102] width 123 height 10
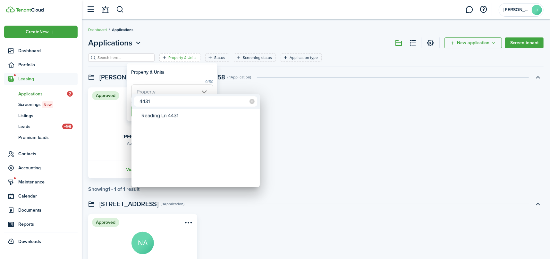
type input "4431"
click at [163, 107] on div "4431" at bounding box center [195, 101] width 128 height 15
click at [161, 114] on div "Reading Ln 4431" at bounding box center [198, 115] width 114 height 11
type input "Reading Ln 4431"
click at [308, 110] on div at bounding box center [275, 130] width 653 height 362
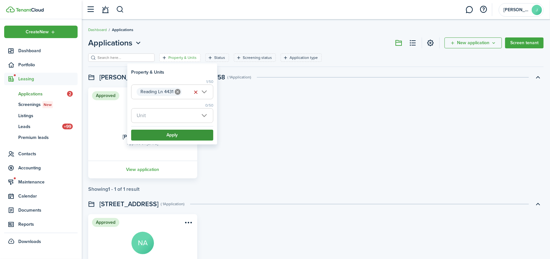
click at [173, 133] on button "Apply" at bounding box center [172, 135] width 82 height 11
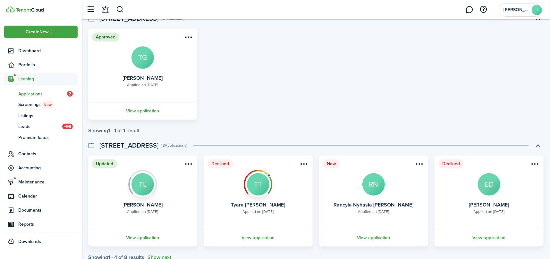
scroll to position [331, 0]
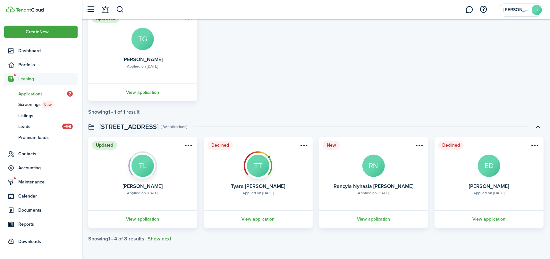
click at [155, 239] on button "Show next" at bounding box center [160, 239] width 24 height 6
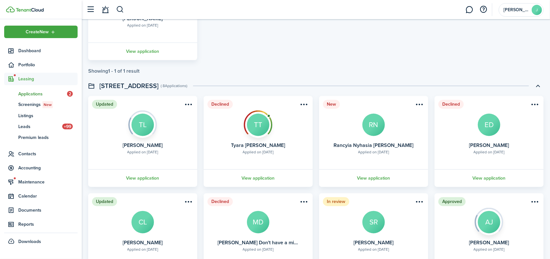
scroll to position [429, 0]
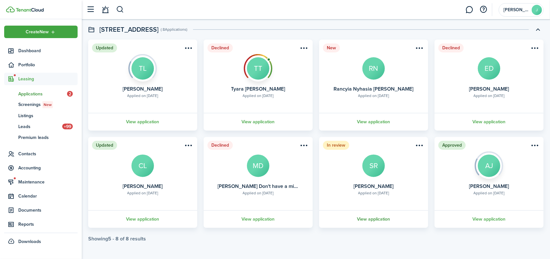
click at [374, 218] on link "View application" at bounding box center [373, 220] width 111 height 18
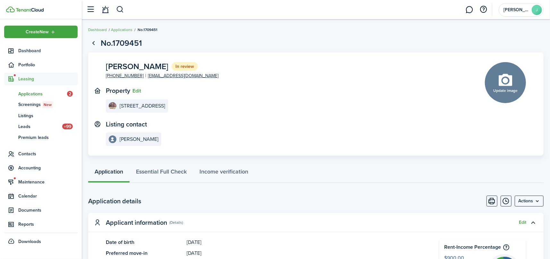
click at [162, 63] on span "[PERSON_NAME]" at bounding box center [137, 67] width 63 height 8
copy span "[PERSON_NAME]"
click at [111, 65] on span "[PERSON_NAME]" at bounding box center [137, 67] width 63 height 8
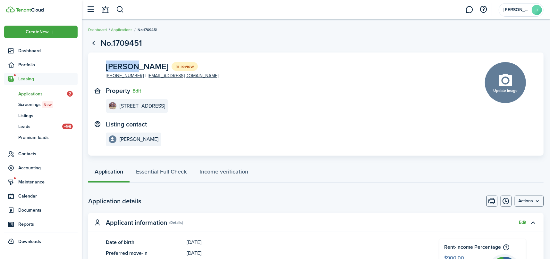
copy span "[PERSON_NAME]"
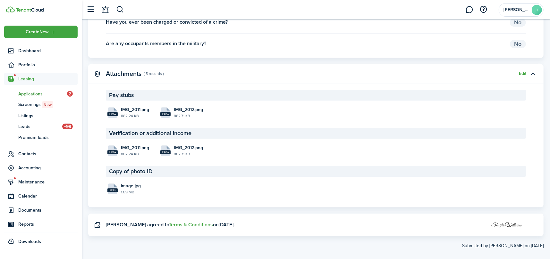
scroll to position [994, 0]
click at [129, 184] on span "image.jpg" at bounding box center [131, 185] width 20 height 7
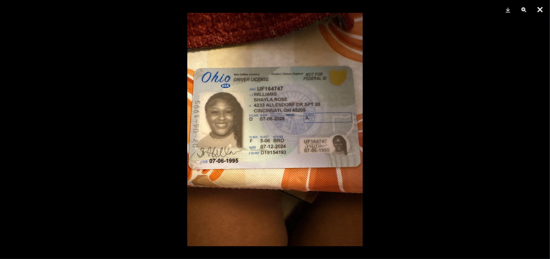
click at [542, 8] on button "Close" at bounding box center [540, 9] width 16 height 19
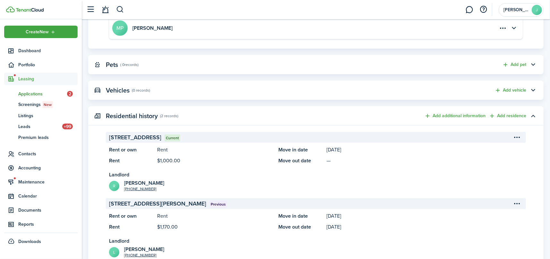
scroll to position [327, 0]
